Goal: Find specific page/section: Find specific page/section

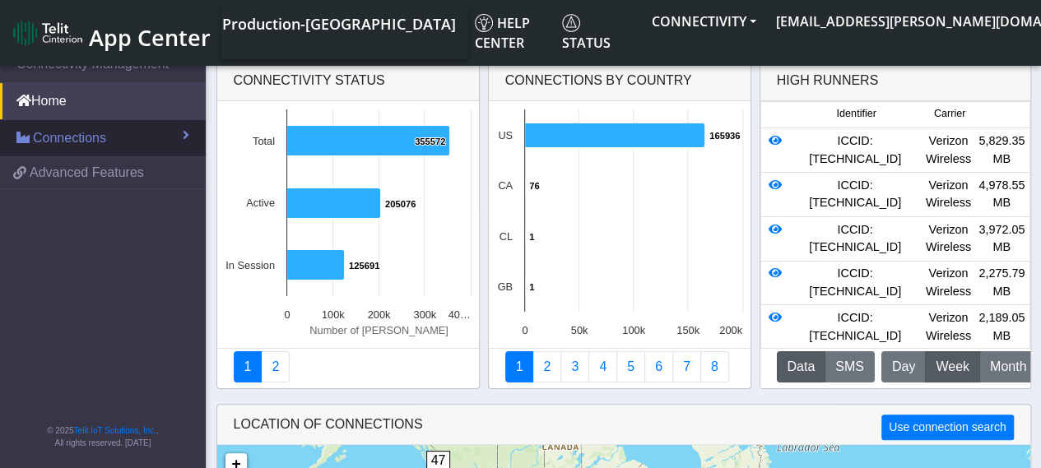
click at [82, 123] on span "Connections" at bounding box center [69, 138] width 73 height 20
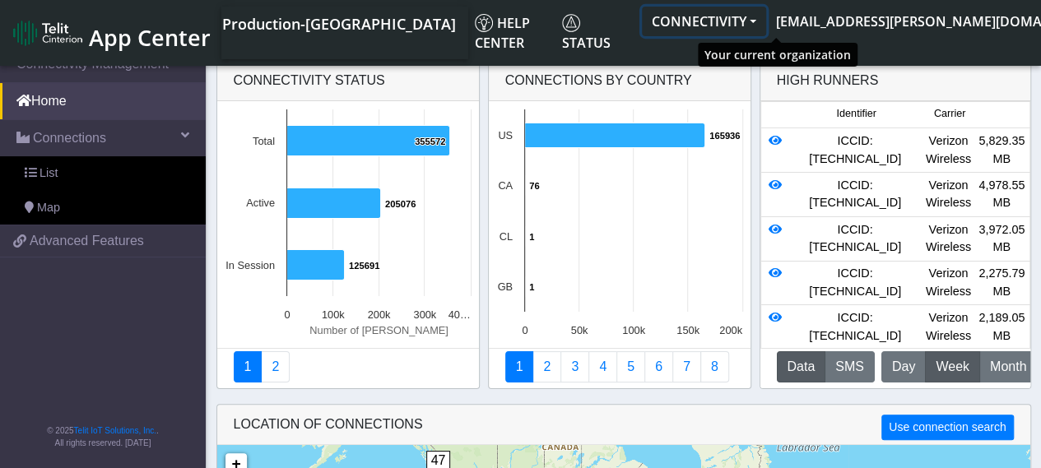
click at [766, 17] on button "CONNECTIVITY" at bounding box center [704, 22] width 124 height 30
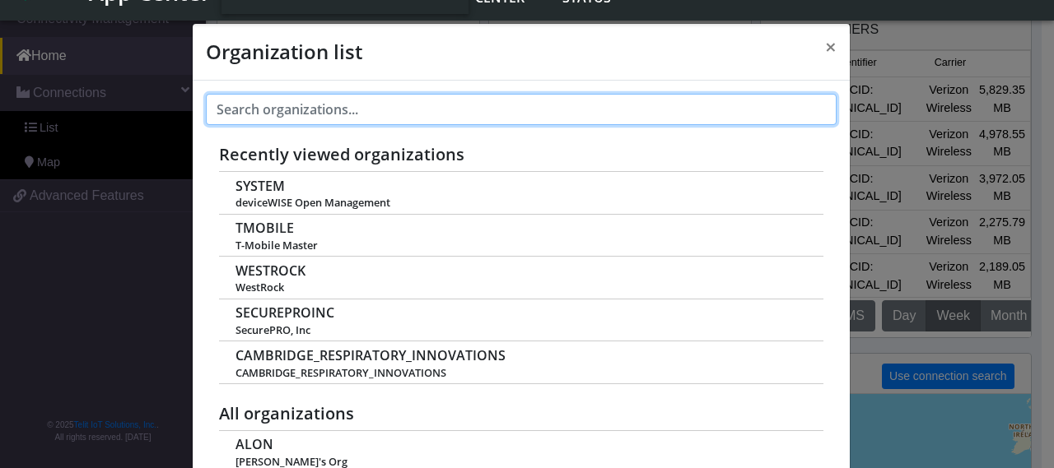
click at [302, 111] on input "text" at bounding box center [521, 109] width 631 height 31
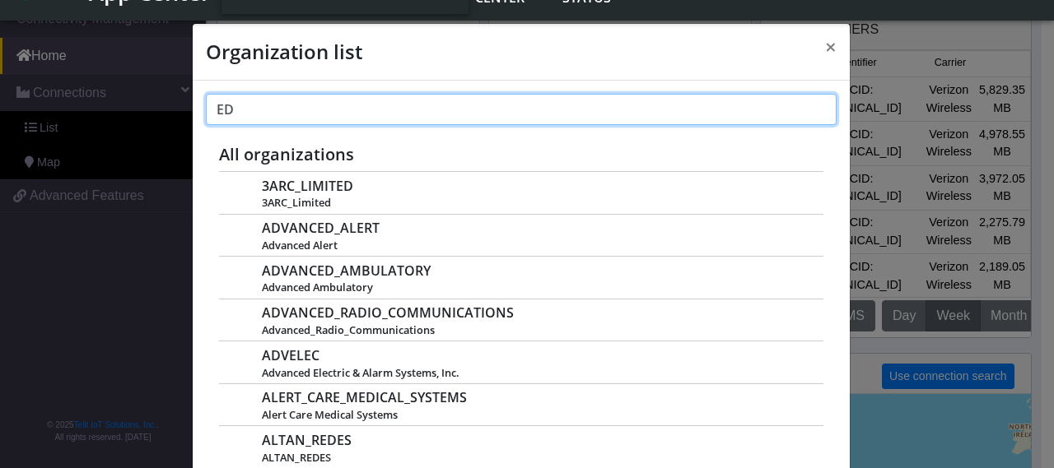
type input "E"
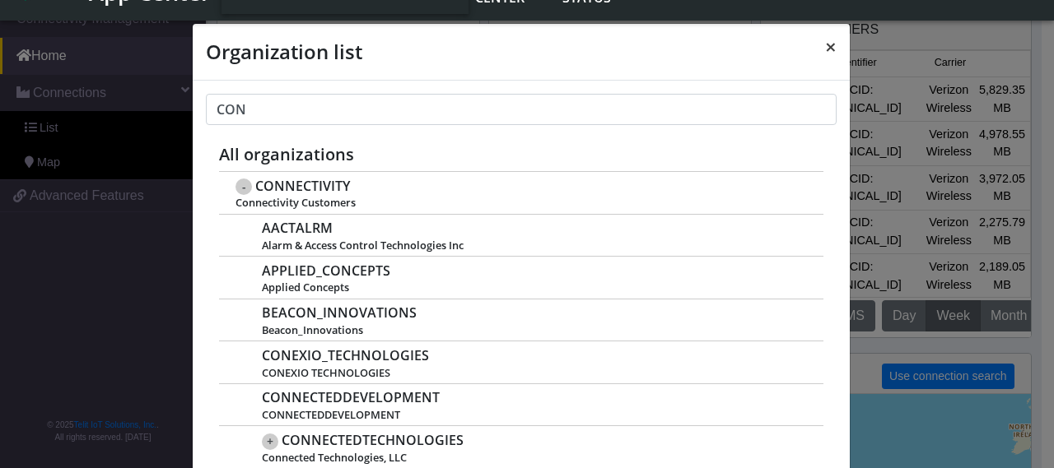
click at [825, 44] on span "×" at bounding box center [831, 46] width 12 height 27
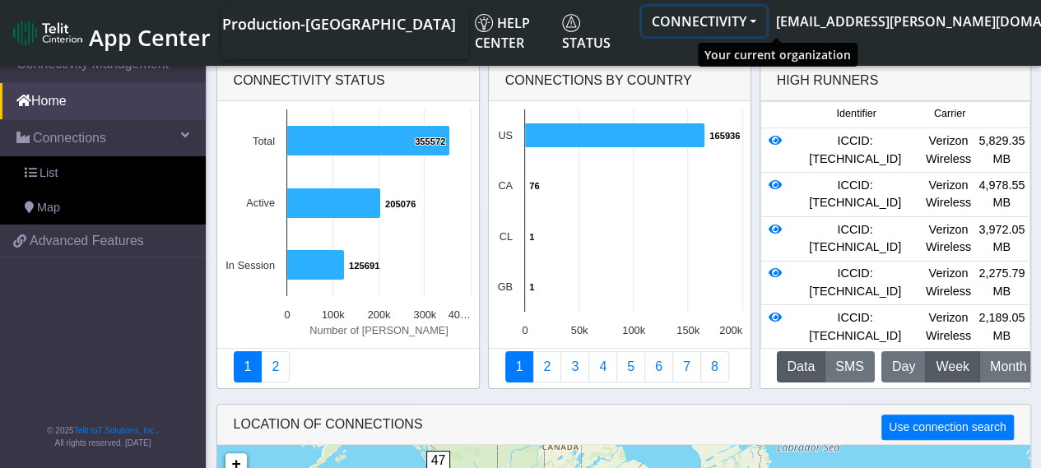
click at [755, 22] on button "CONNECTIVITY" at bounding box center [704, 22] width 124 height 30
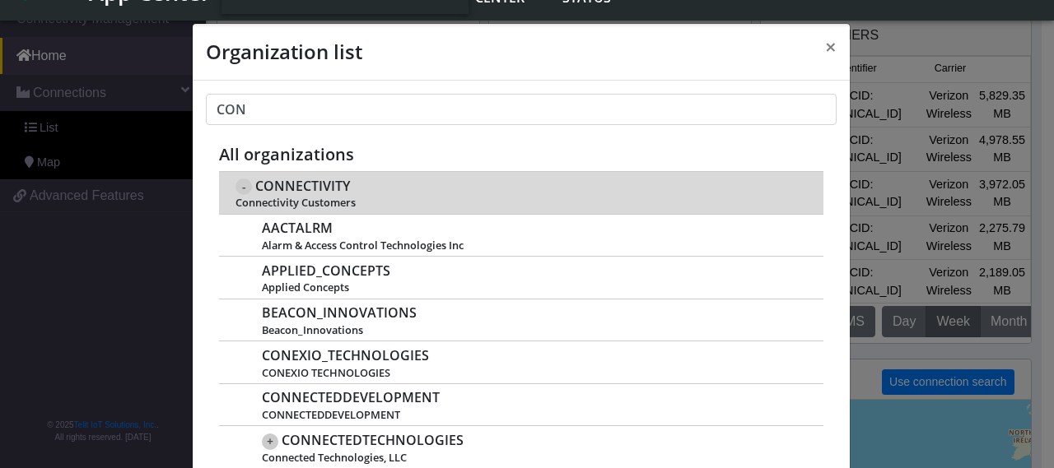
scroll to position [6, 0]
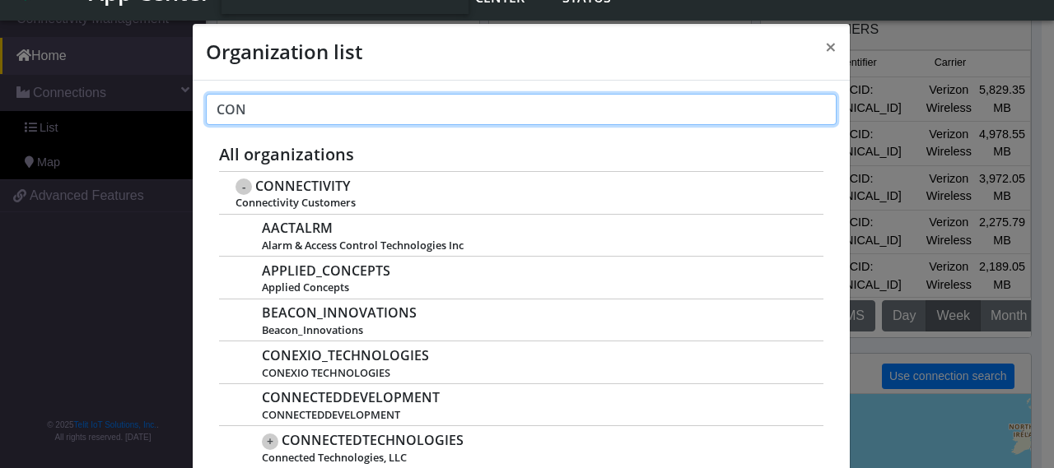
click at [308, 105] on input "CON" at bounding box center [521, 109] width 631 height 31
type input "C"
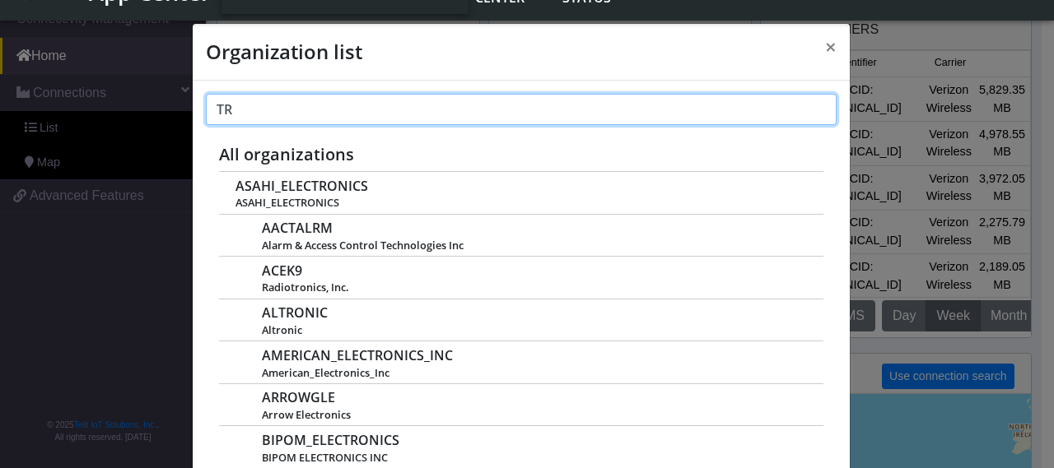
type input "T"
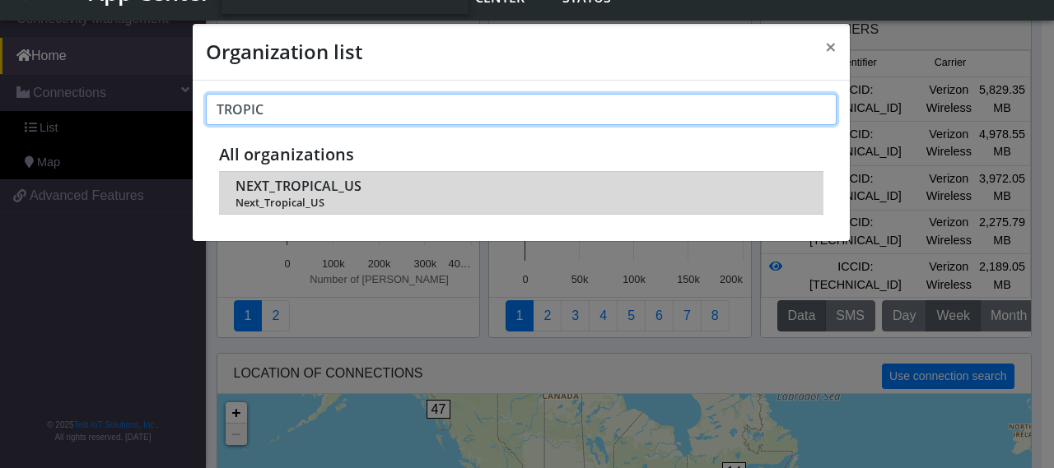
type input "TROPIC"
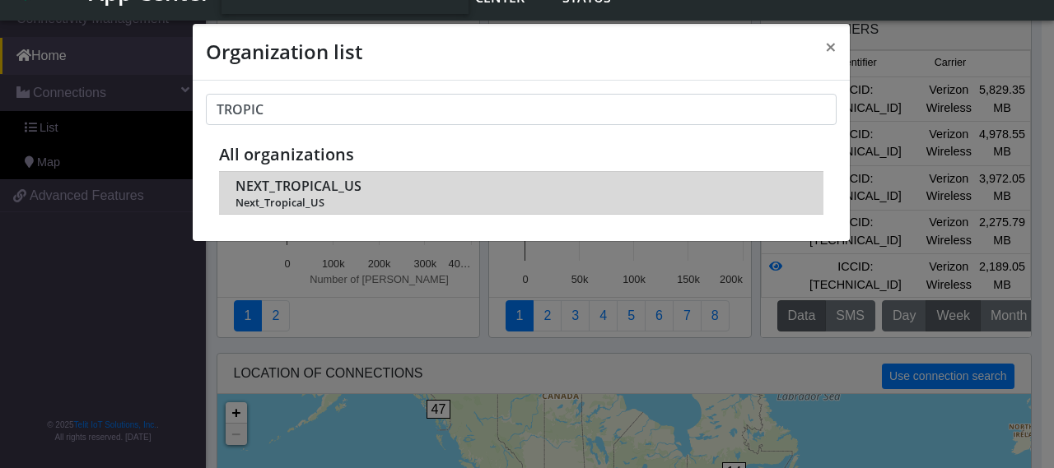
click at [354, 123] on span "NEXT_TROPICAL_US" at bounding box center [298, 187] width 126 height 16
